Goal: Transaction & Acquisition: Book appointment/travel/reservation

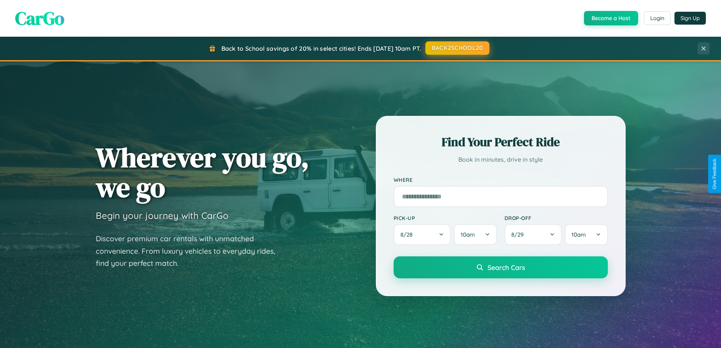
click at [457, 48] on button "BACK2SCHOOL20" at bounding box center [457, 48] width 64 height 14
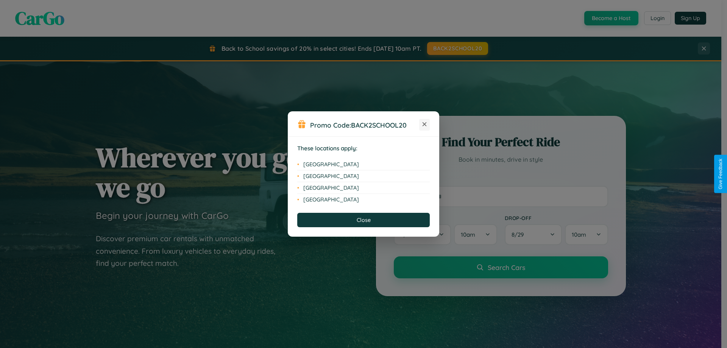
click at [424, 124] on icon at bounding box center [424, 124] width 4 height 4
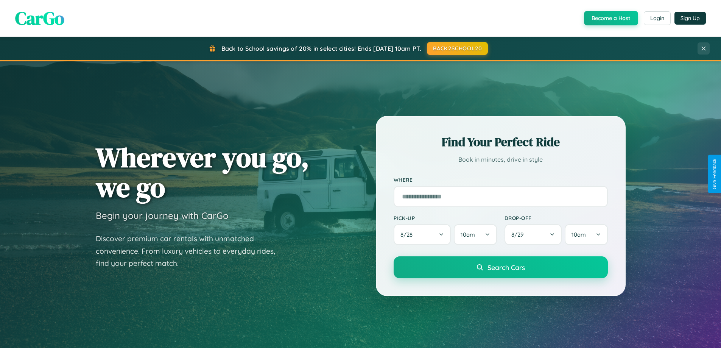
scroll to position [22, 0]
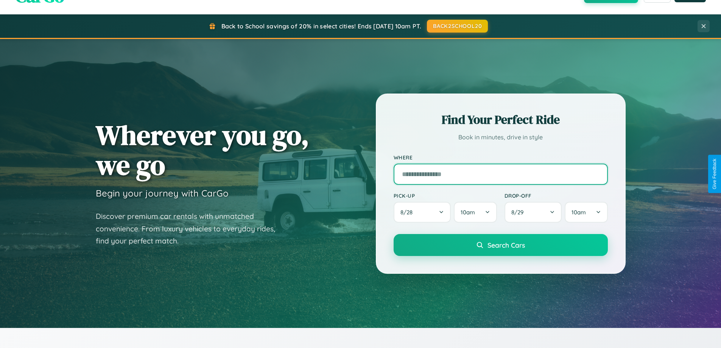
click at [500, 174] on input "text" at bounding box center [501, 173] width 214 height 21
type input "**********"
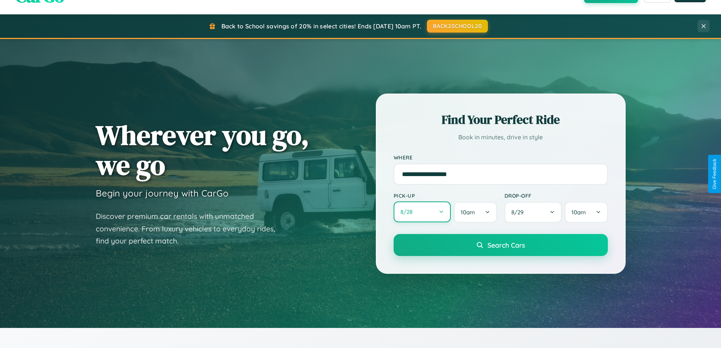
click at [422, 212] on button "8 / 28" at bounding box center [423, 211] width 58 height 21
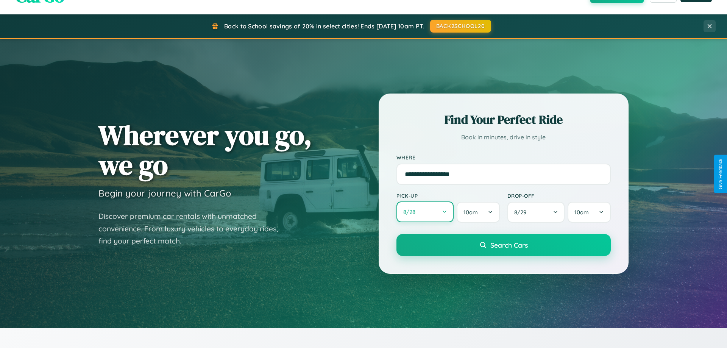
select select "*"
select select "****"
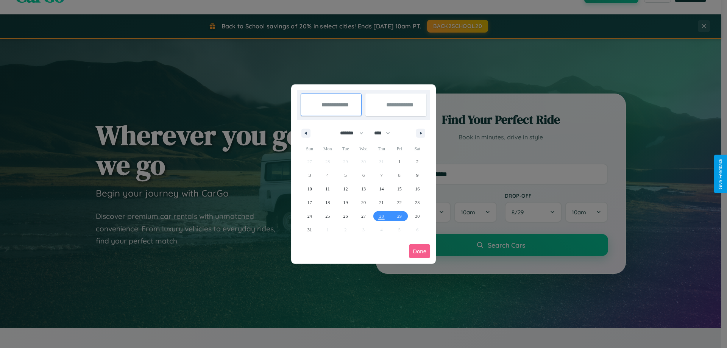
click at [348, 133] on select "******* ******** ***** ***** *** **** **** ****** ********* ******* ******** **…" at bounding box center [350, 133] width 32 height 12
select select "**"
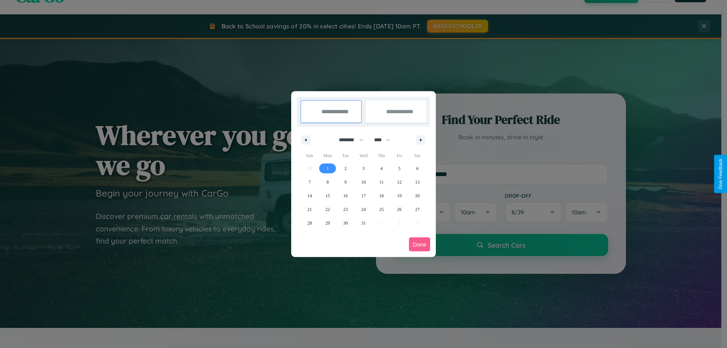
click at [327, 168] on span "1" at bounding box center [327, 169] width 2 height 14
type input "**********"
click at [417, 168] on span "6" at bounding box center [417, 169] width 2 height 14
type input "**********"
click at [419, 244] on button "Done" at bounding box center [419, 244] width 21 height 14
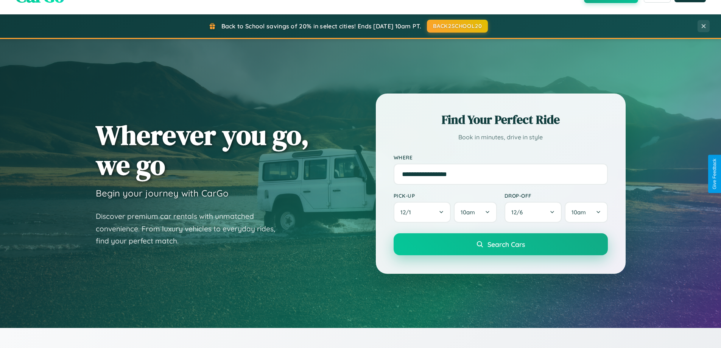
click at [500, 244] on span "Search Cars" at bounding box center [505, 244] width 37 height 8
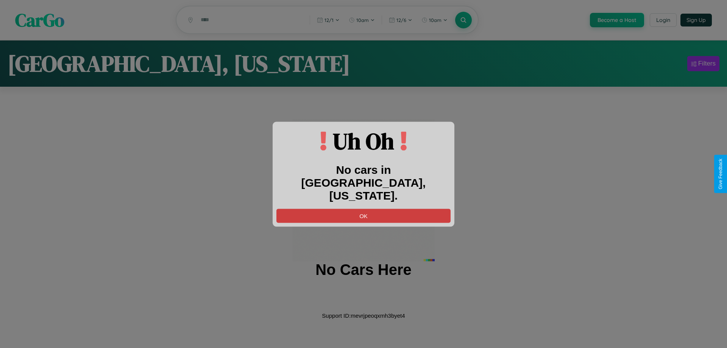
click at [363, 209] on button "OK" at bounding box center [363, 216] width 174 height 14
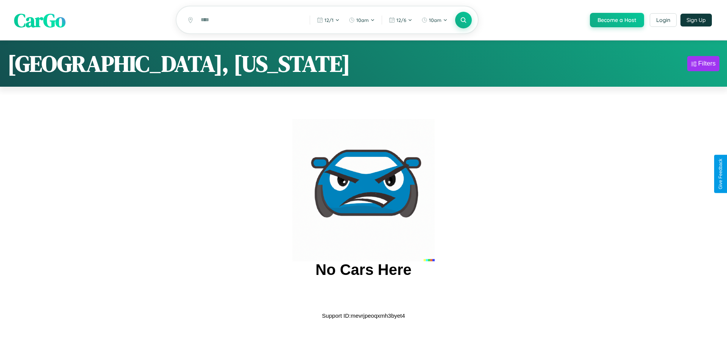
click at [40, 20] on span "CarGo" at bounding box center [39, 20] width 51 height 26
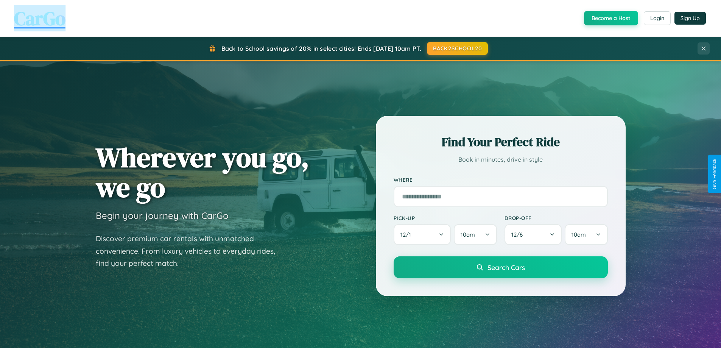
scroll to position [22, 0]
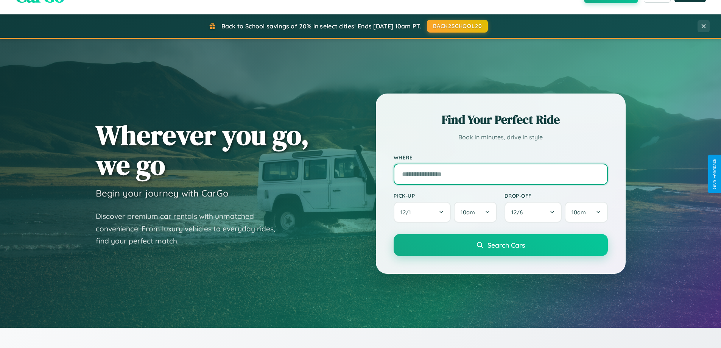
click at [500, 174] on input "text" at bounding box center [501, 173] width 214 height 21
type input "**********"
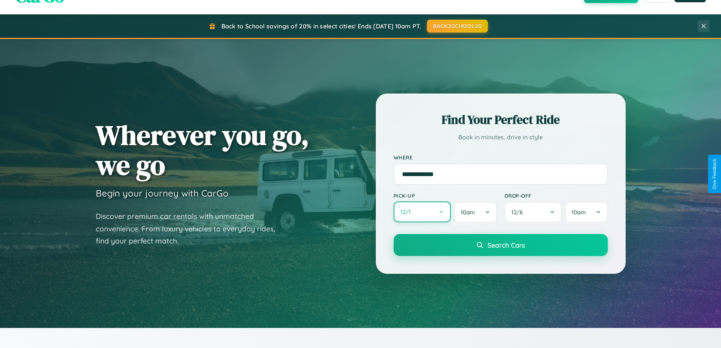
click at [422, 212] on button "12 / 1" at bounding box center [423, 211] width 58 height 21
select select "*"
select select "****"
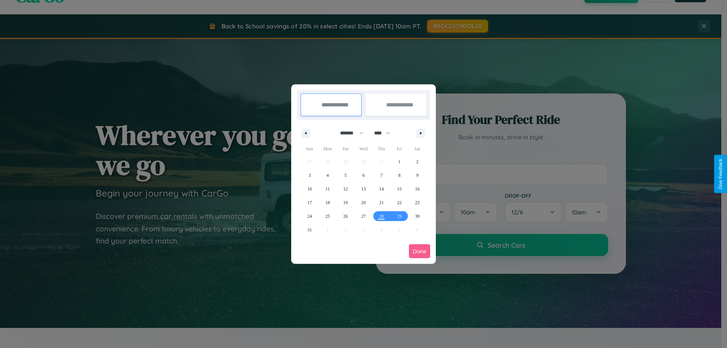
drag, startPoint x: 348, startPoint y: 133, endPoint x: 363, endPoint y: 152, distance: 24.2
click at [348, 133] on select "******* ******** ***** ***** *** **** **** ****** ********* ******* ******** **…" at bounding box center [350, 133] width 32 height 12
select select "*"
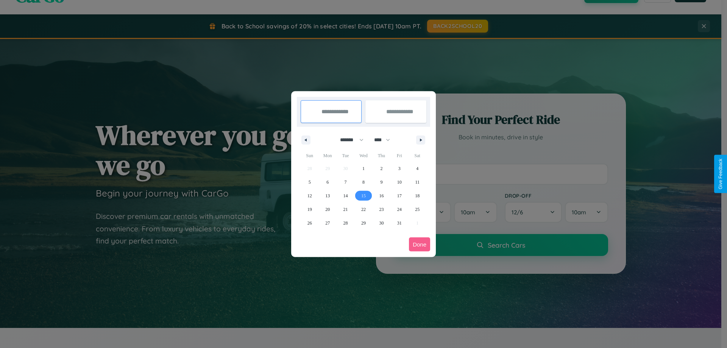
click at [363, 195] on span "15" at bounding box center [363, 196] width 5 height 14
type input "**********"
click at [309, 209] on span "19" at bounding box center [309, 209] width 5 height 14
type input "**********"
click at [419, 244] on button "Done" at bounding box center [419, 244] width 21 height 14
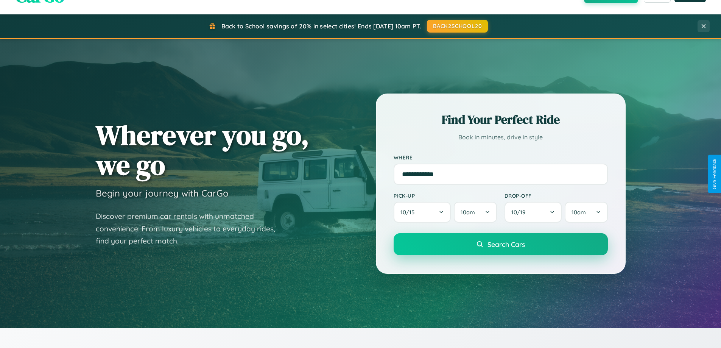
click at [500, 244] on span "Search Cars" at bounding box center [505, 244] width 37 height 8
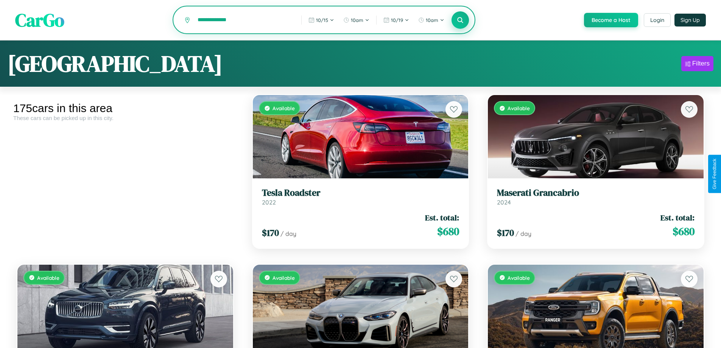
type input "**********"
click at [460, 20] on icon at bounding box center [460, 19] width 7 height 7
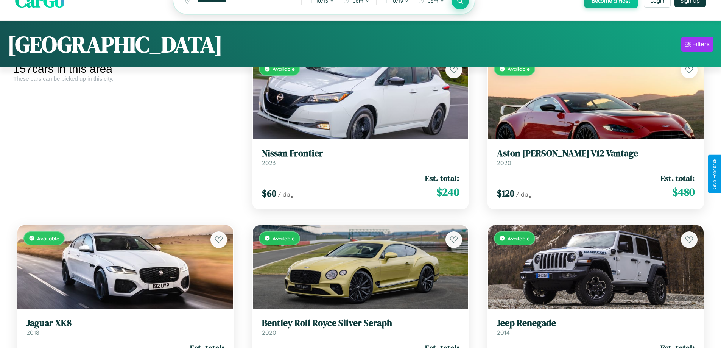
scroll to position [1123, 0]
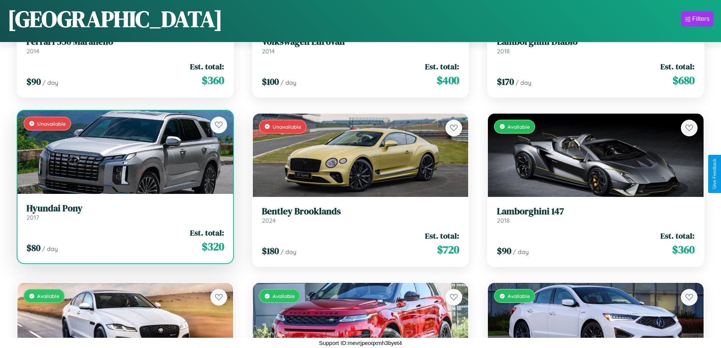
click at [124, 213] on h3 "Hyundai Pony" at bounding box center [125, 208] width 198 height 11
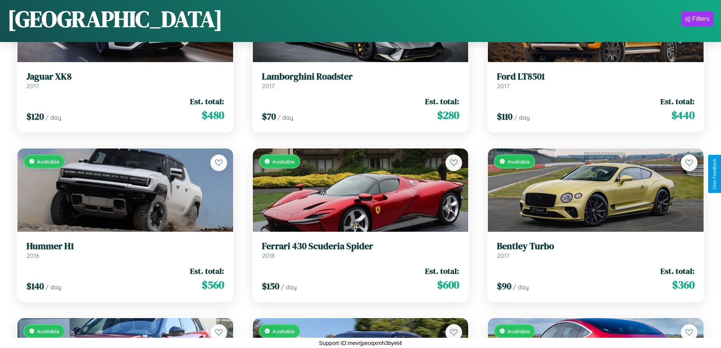
scroll to position [36, 0]
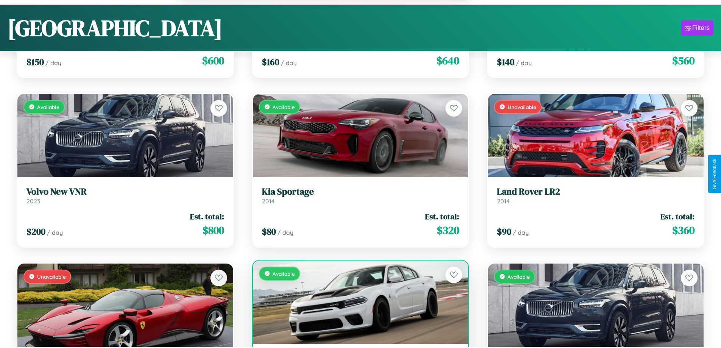
click at [357, 306] on div "Available" at bounding box center [361, 301] width 216 height 83
click at [357, 303] on div "Available" at bounding box center [361, 301] width 216 height 83
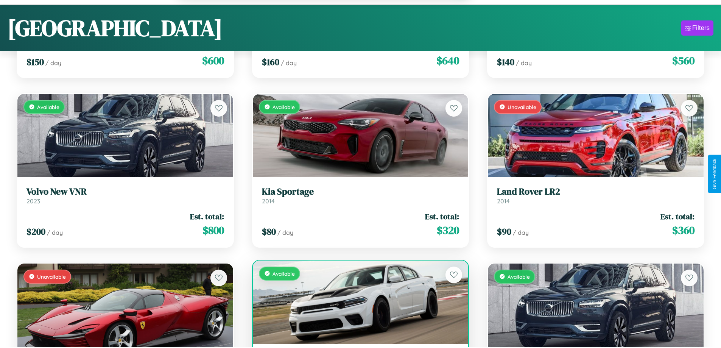
click at [357, 303] on div "Available" at bounding box center [361, 301] width 216 height 83
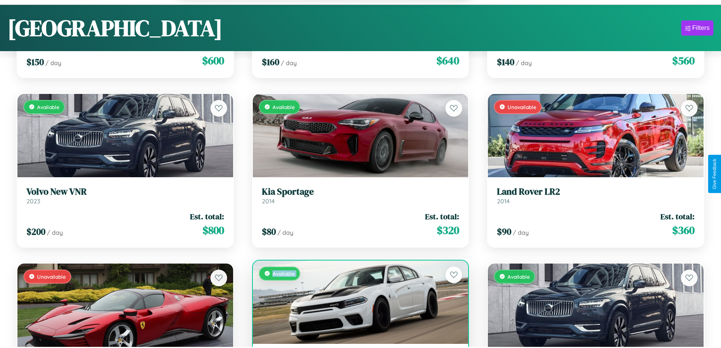
click at [357, 303] on div "Available" at bounding box center [361, 301] width 216 height 83
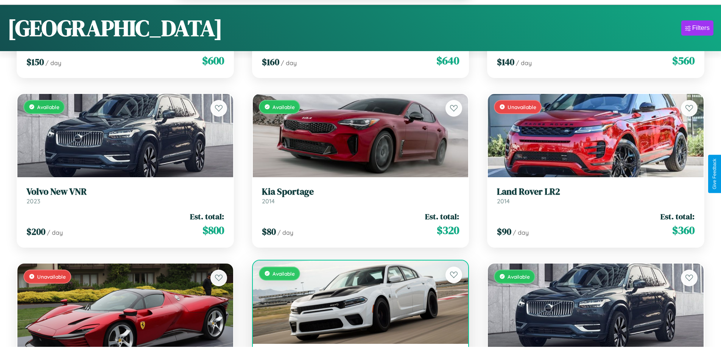
click at [357, 303] on div "Available" at bounding box center [361, 301] width 216 height 83
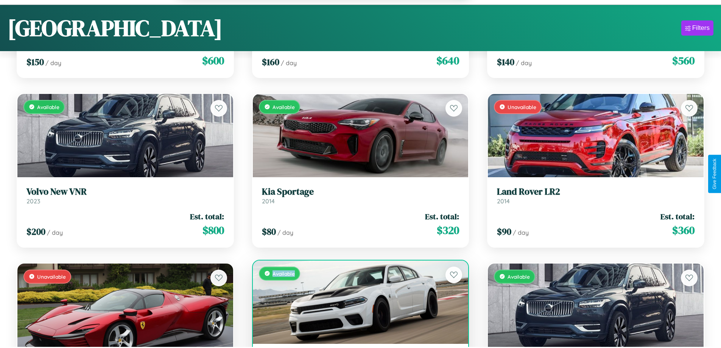
click at [357, 303] on div "Available" at bounding box center [361, 301] width 216 height 83
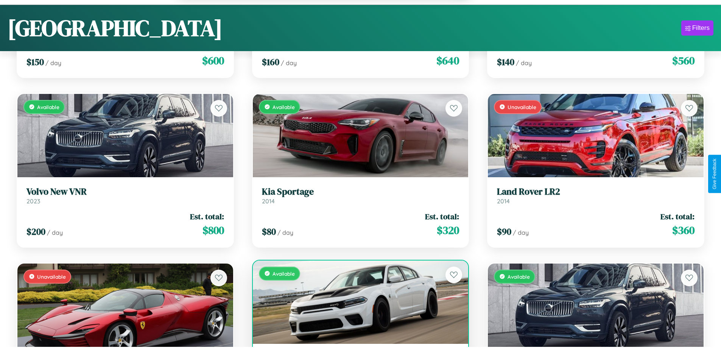
scroll to position [3379, 0]
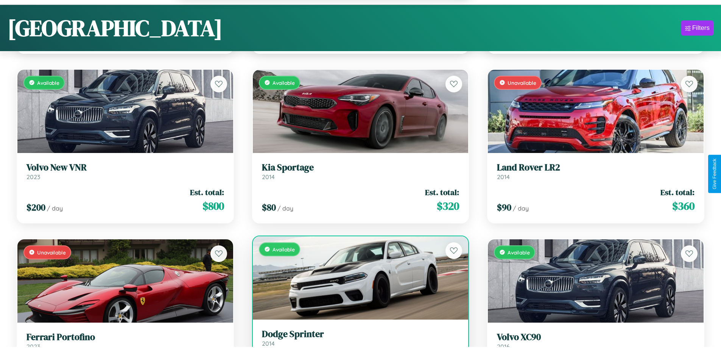
click at [357, 338] on h3 "Dodge Sprinter" at bounding box center [361, 333] width 198 height 11
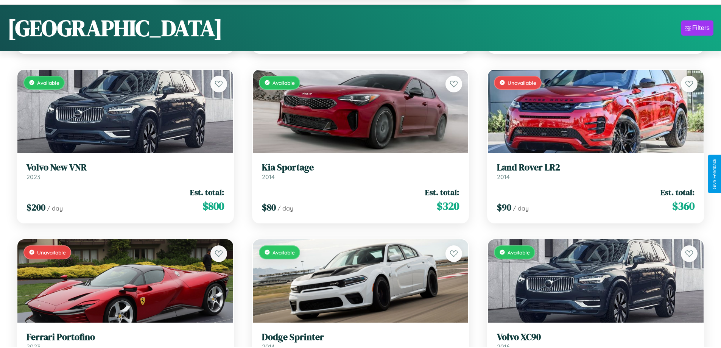
scroll to position [4173, 0]
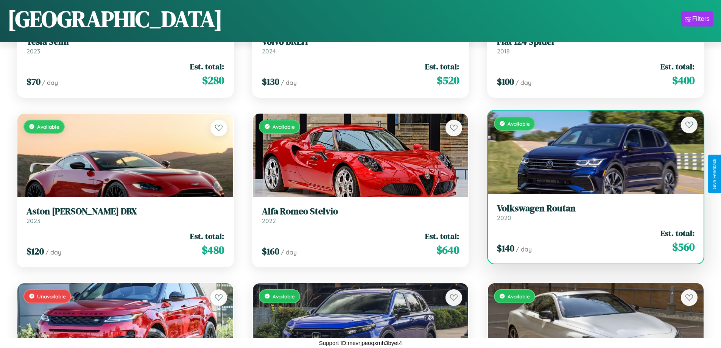
click at [591, 155] on div "Available" at bounding box center [596, 151] width 216 height 83
click at [591, 152] on div "Available" at bounding box center [596, 151] width 216 height 83
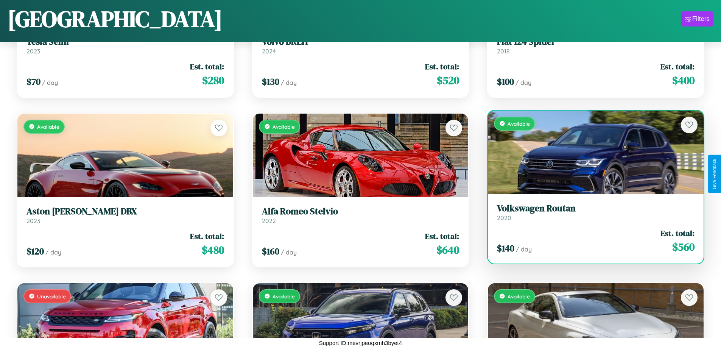
click at [591, 152] on div "Available" at bounding box center [596, 151] width 216 height 83
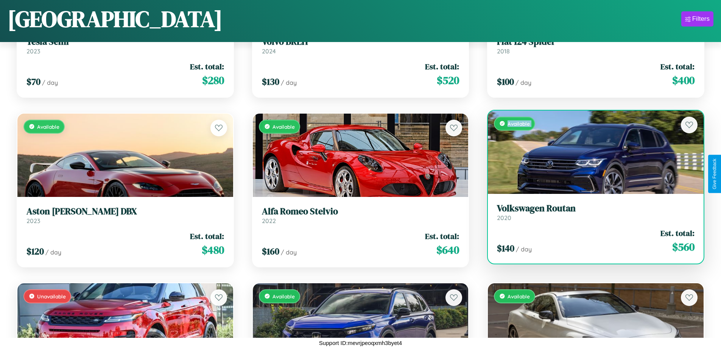
click at [591, 152] on div "Available" at bounding box center [596, 151] width 216 height 83
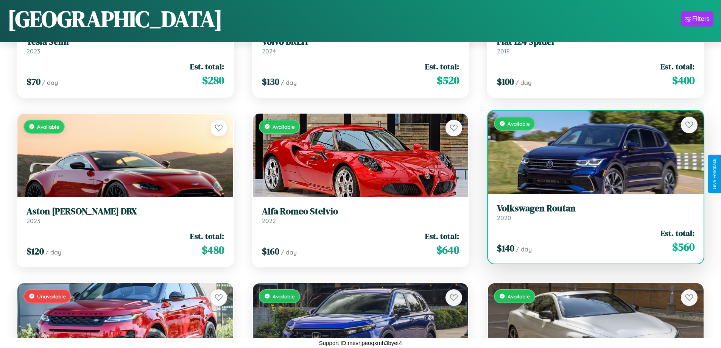
click at [591, 152] on div "Available" at bounding box center [596, 151] width 216 height 83
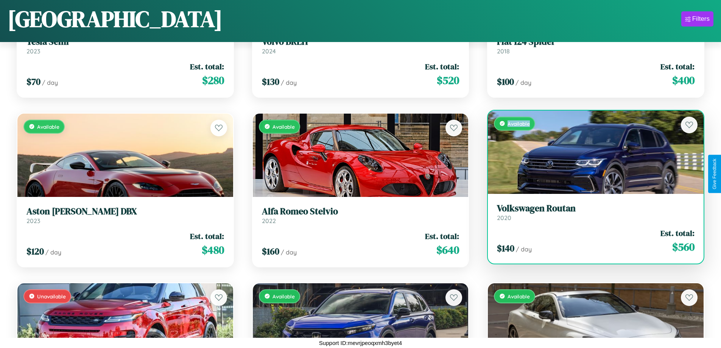
click at [591, 152] on div "Available" at bounding box center [596, 151] width 216 height 83
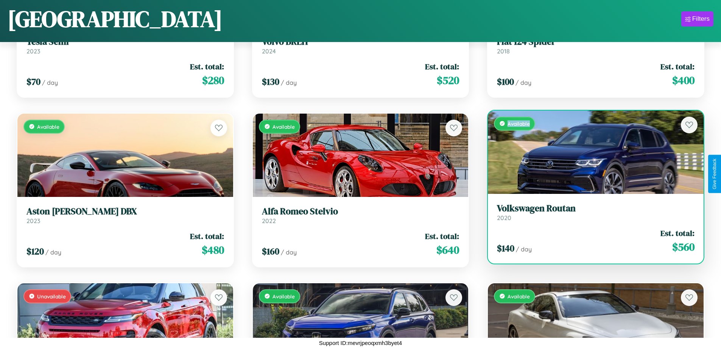
click at [591, 212] on h3 "Volkswagen Routan" at bounding box center [596, 208] width 198 height 11
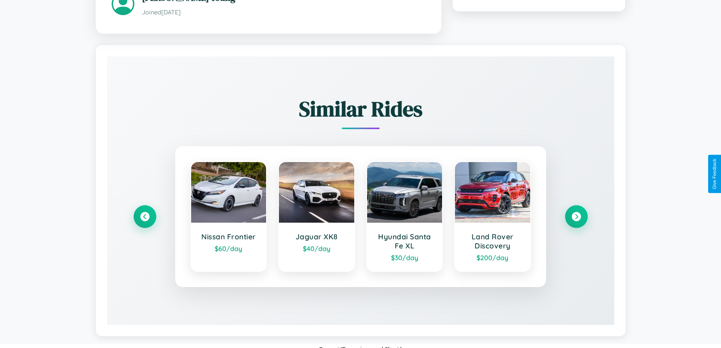
scroll to position [467, 0]
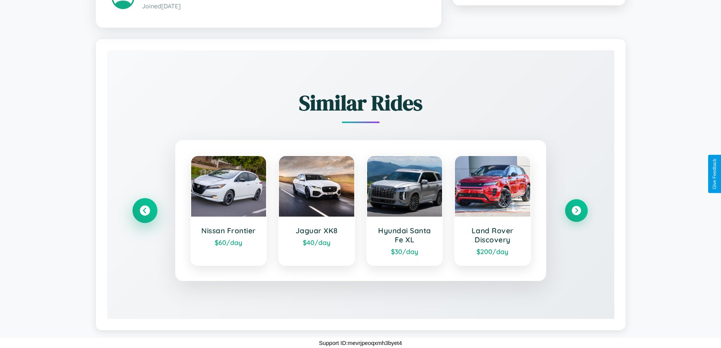
click at [145, 210] on icon at bounding box center [145, 210] width 10 height 10
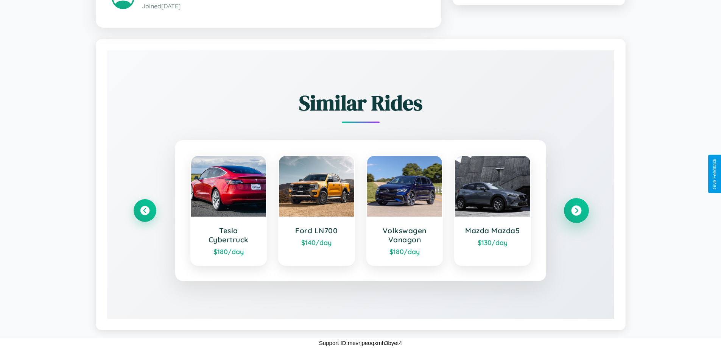
click at [576, 210] on icon at bounding box center [576, 210] width 10 height 10
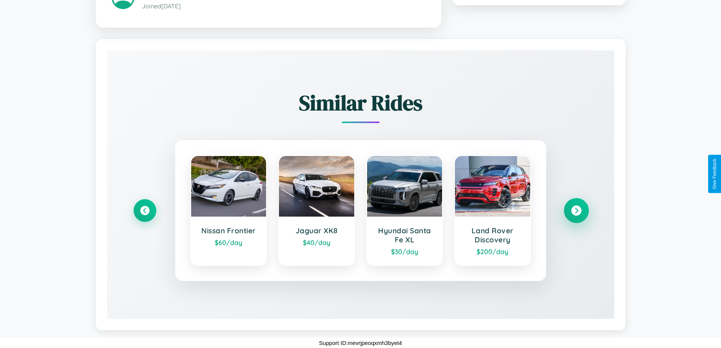
click at [576, 210] on icon at bounding box center [576, 210] width 10 height 10
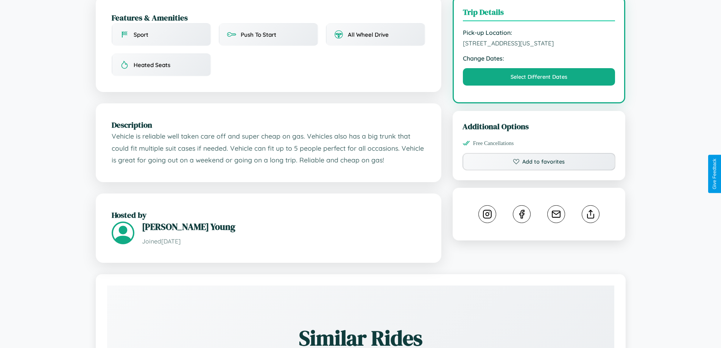
scroll to position [227, 0]
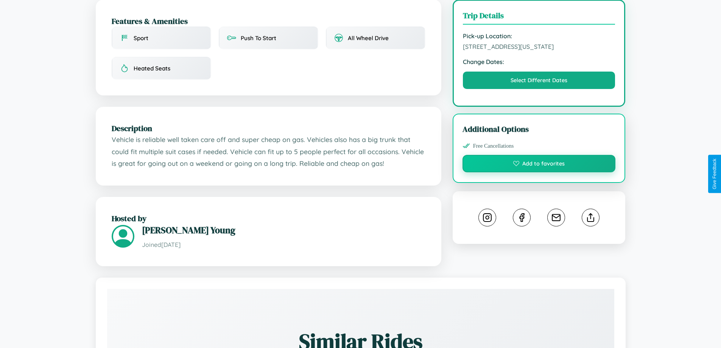
click at [539, 172] on button "Add to favorites" at bounding box center [538, 163] width 153 height 17
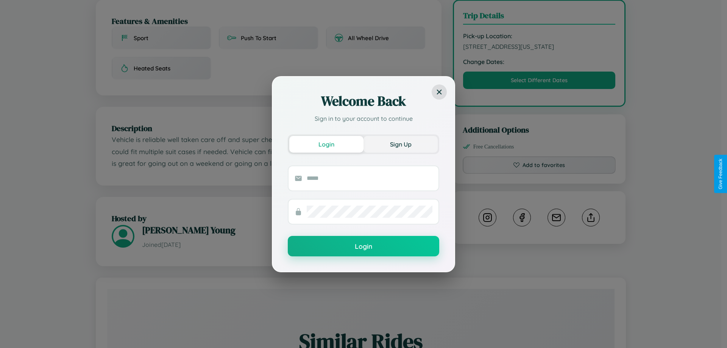
click at [400, 144] on button "Sign Up" at bounding box center [400, 144] width 74 height 17
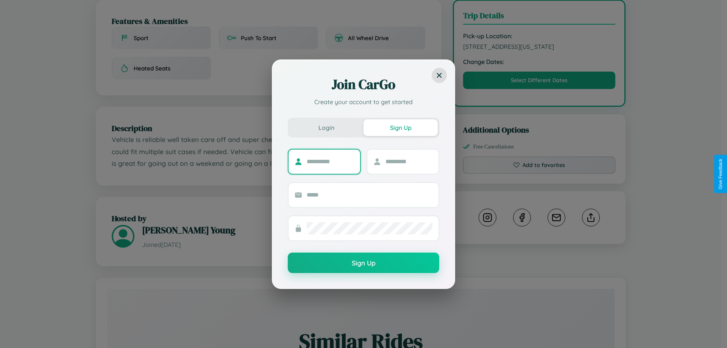
click at [330, 161] on input "text" at bounding box center [330, 162] width 47 height 12
type input "******"
click at [408, 161] on input "text" at bounding box center [408, 162] width 47 height 12
type input "******"
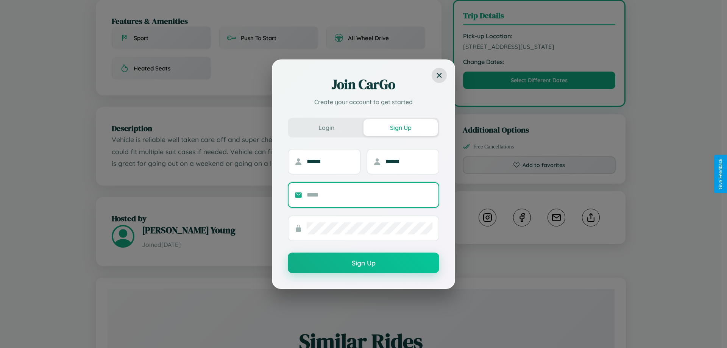
click at [369, 195] on input "text" at bounding box center [370, 195] width 126 height 12
type input "**********"
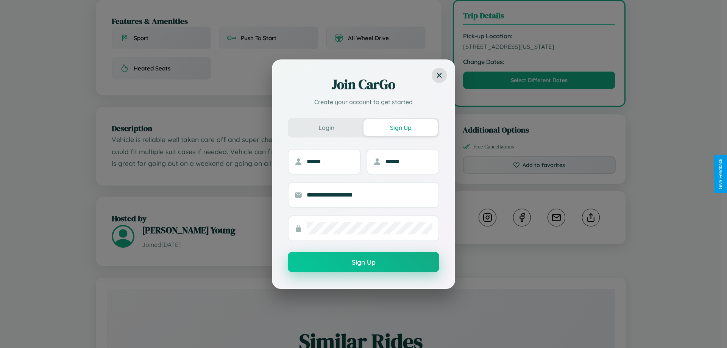
click at [363, 262] on button "Sign Up" at bounding box center [363, 262] width 151 height 20
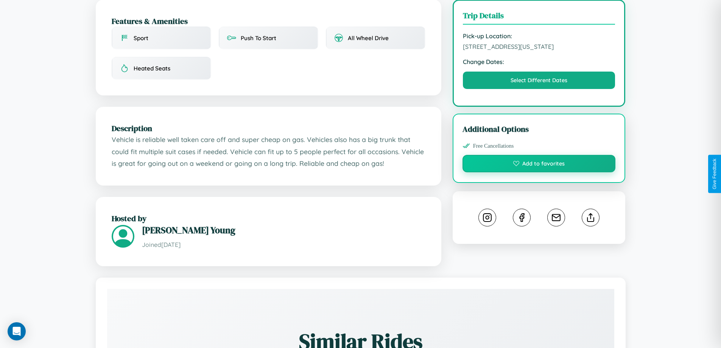
click at [539, 172] on button "Add to favorites" at bounding box center [538, 163] width 153 height 17
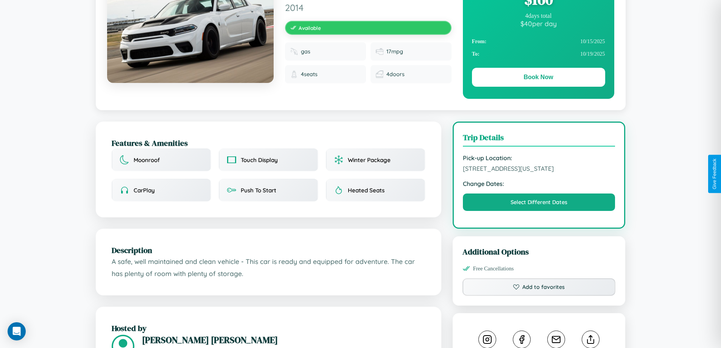
scroll to position [82, 0]
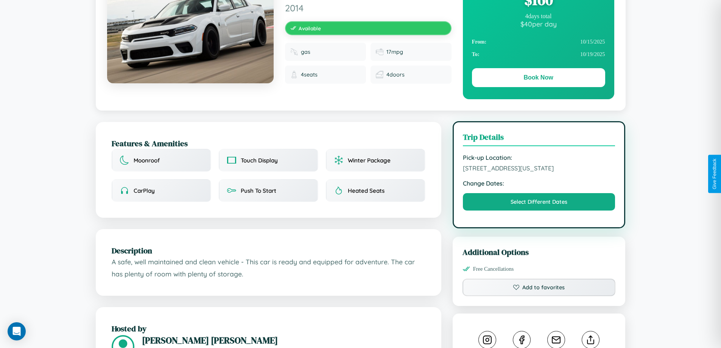
click at [539, 172] on span "3353 Church Street San Francisco California 58567 United States" at bounding box center [539, 168] width 152 height 8
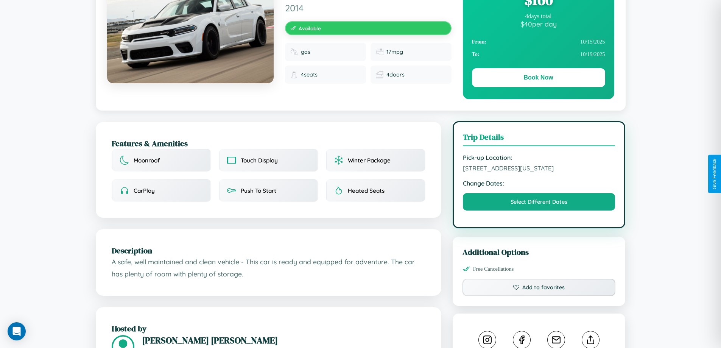
click at [539, 172] on span "3353 Church Street San Francisco California 58567 United States" at bounding box center [539, 168] width 152 height 8
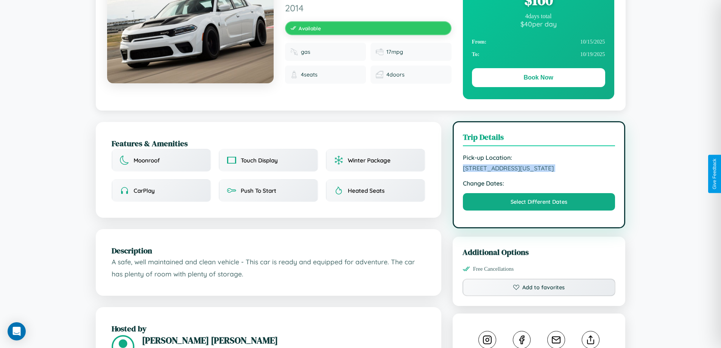
click at [539, 172] on span "3353 Church Street San Francisco California 58567 United States" at bounding box center [539, 168] width 152 height 8
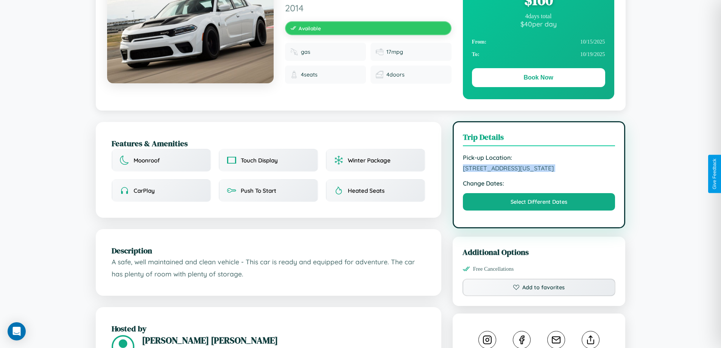
click at [539, 172] on span "3353 Church Street San Francisco California 58567 United States" at bounding box center [539, 168] width 152 height 8
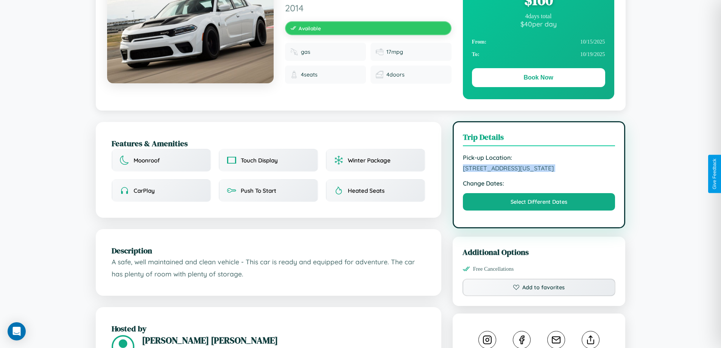
click at [539, 172] on span "3353 Church Street San Francisco California 58567 United States" at bounding box center [539, 168] width 152 height 8
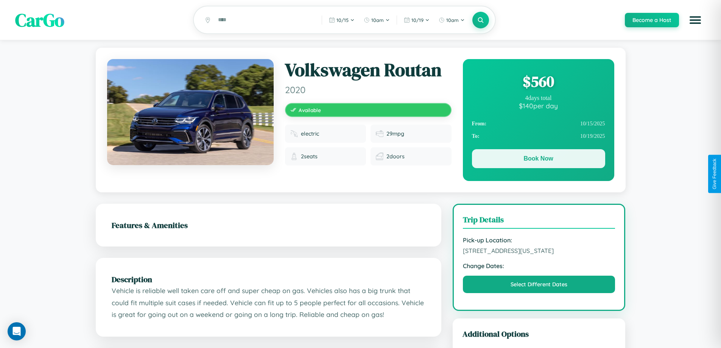
click at [538, 160] on button "Book Now" at bounding box center [538, 158] width 133 height 19
